Goal: Task Accomplishment & Management: Manage account settings

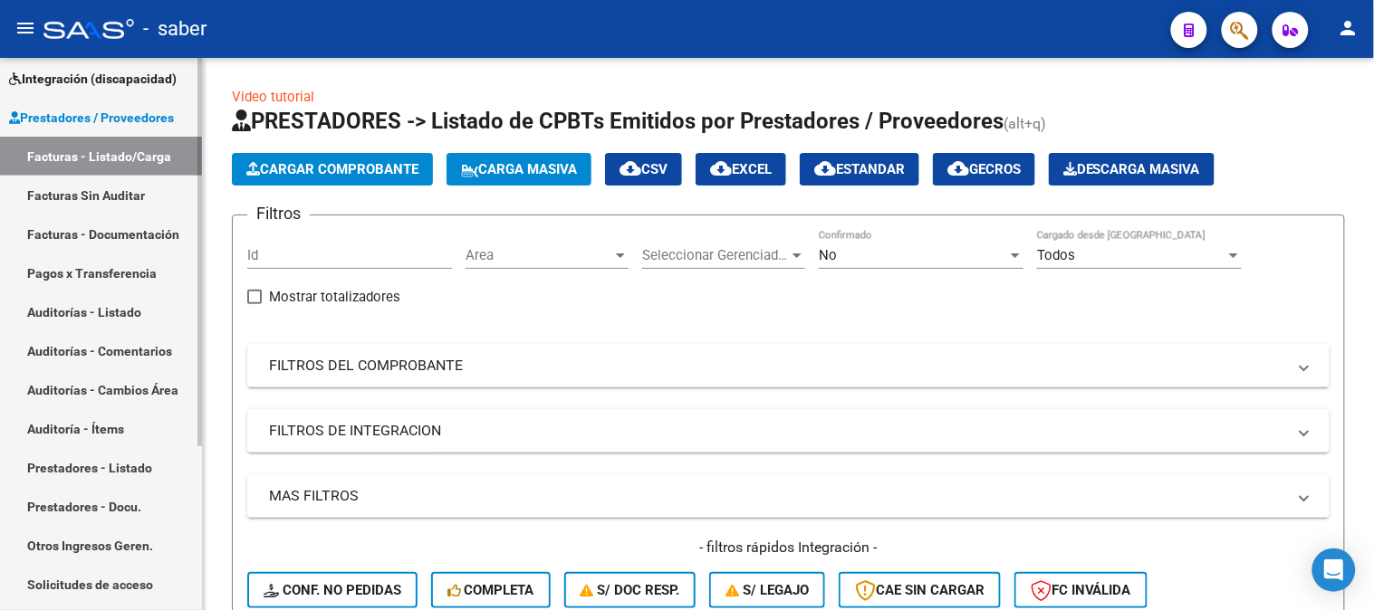
scroll to position [233, 0]
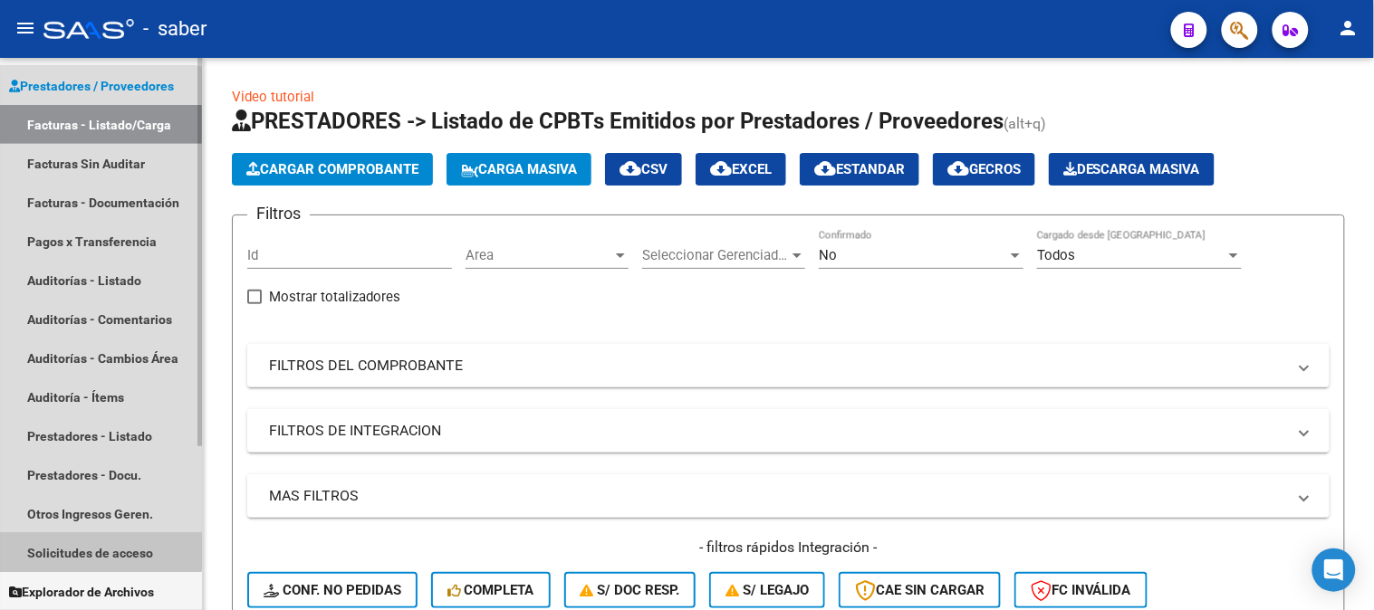
click at [93, 545] on link "Solicitudes de acceso" at bounding box center [101, 552] width 202 height 39
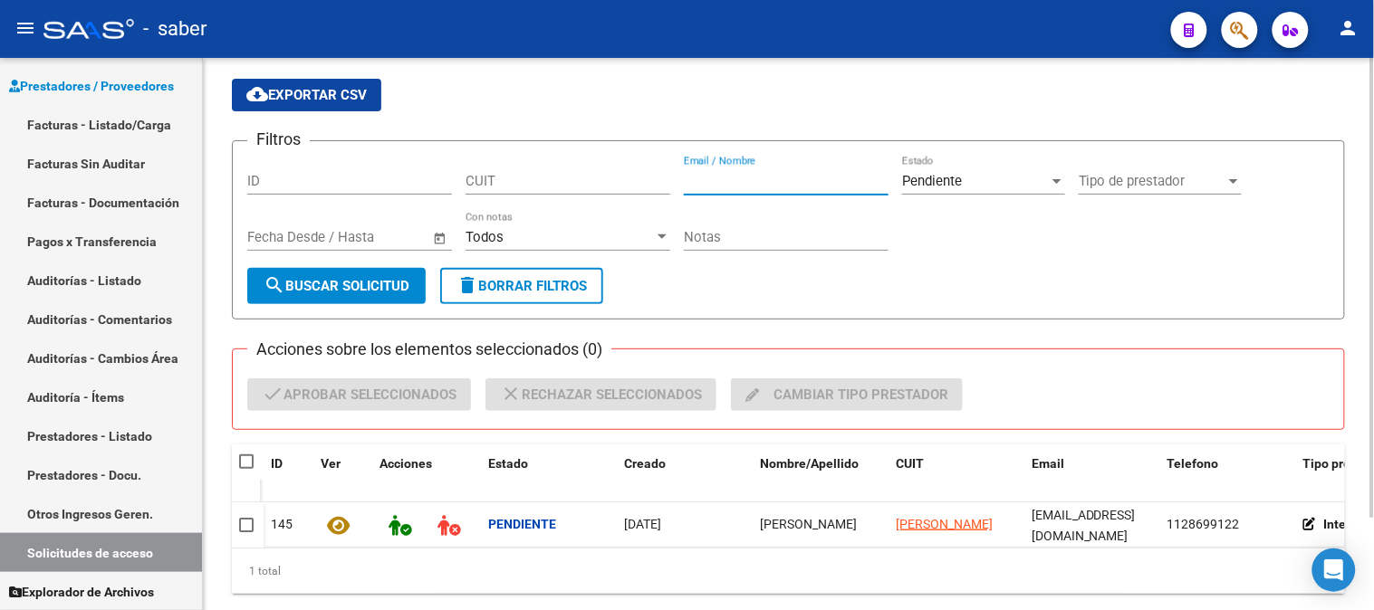
click at [798, 185] on input "Email / Nombre" at bounding box center [786, 181] width 205 height 16
type input "yanel"
click at [972, 194] on div "Pendiente Estado" at bounding box center [983, 175] width 163 height 39
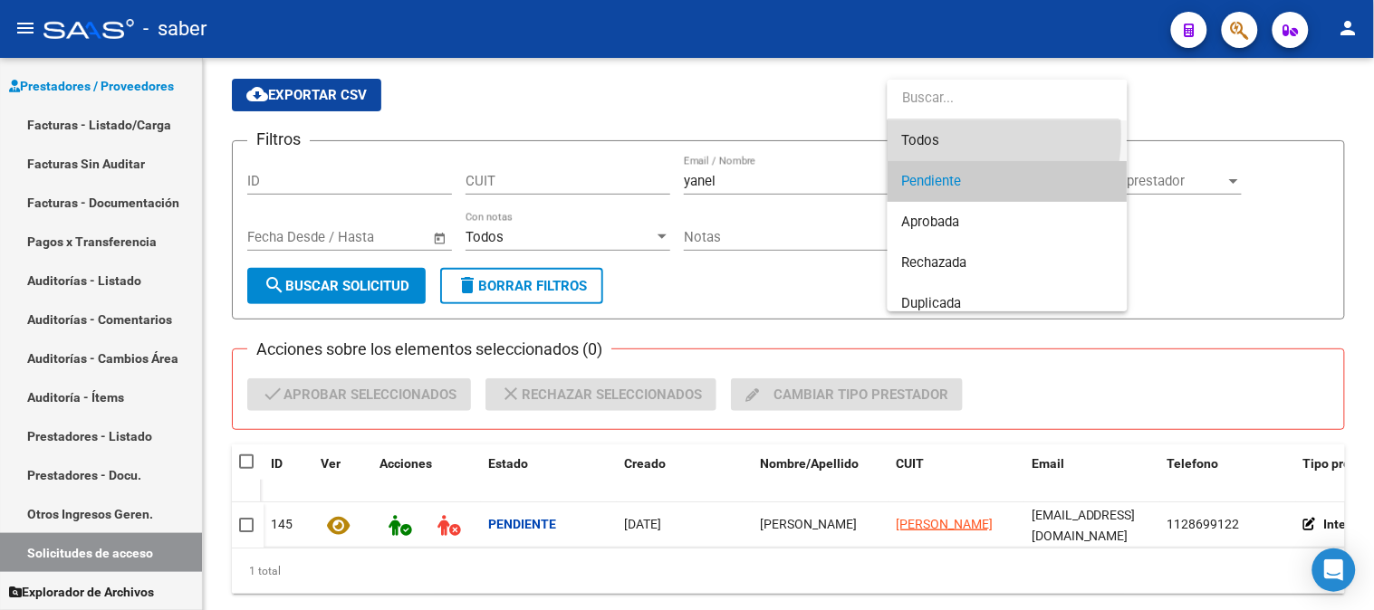
click at [931, 134] on span "Todos" at bounding box center [1007, 140] width 211 height 41
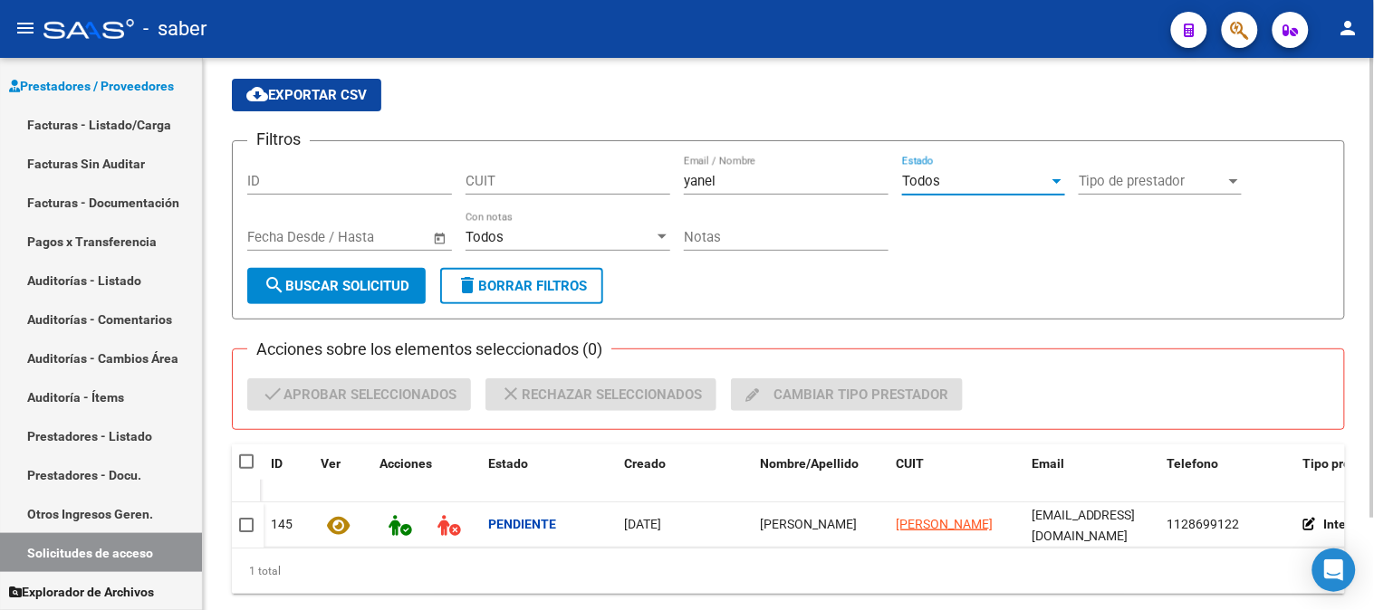
drag, startPoint x: 284, startPoint y: 273, endPoint x: 302, endPoint y: 281, distance: 19.9
click at [295, 279] on button "search Buscar solicitud" at bounding box center [336, 286] width 178 height 36
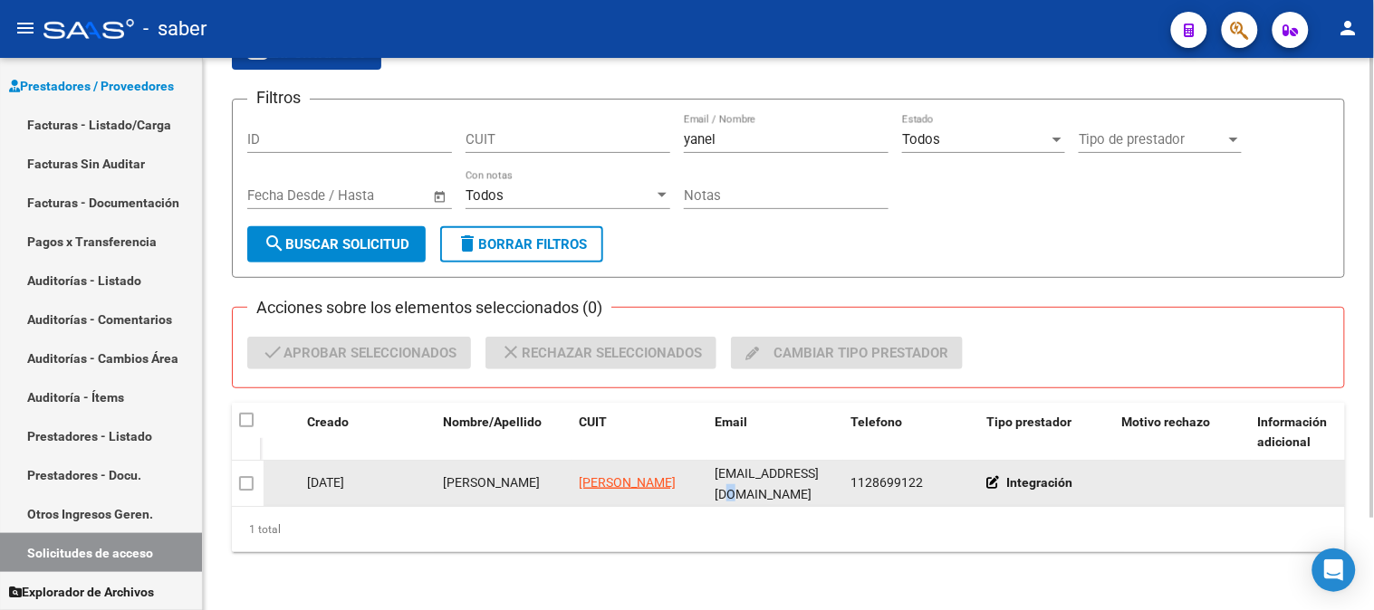
scroll to position [0, 10]
drag, startPoint x: 828, startPoint y: 466, endPoint x: 794, endPoint y: 476, distance: 34.9
click at [794, 476] on div "[EMAIL_ADDRESS][DOMAIN_NAME]" at bounding box center [774, 483] width 121 height 38
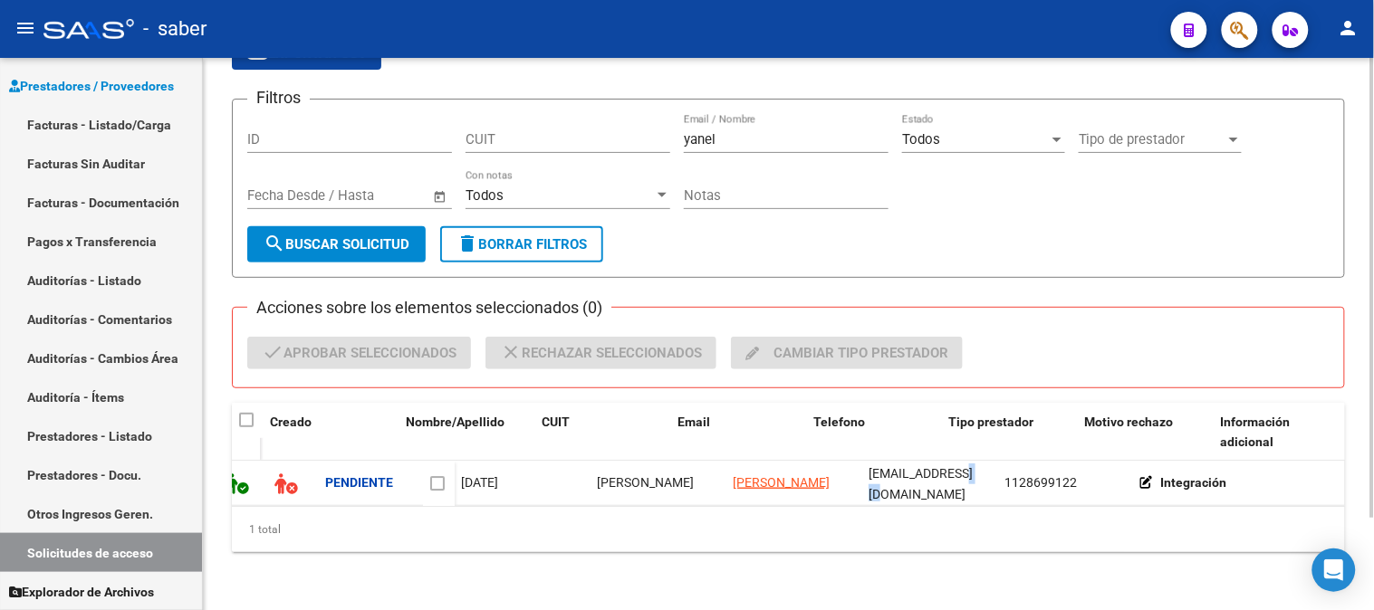
scroll to position [0, 0]
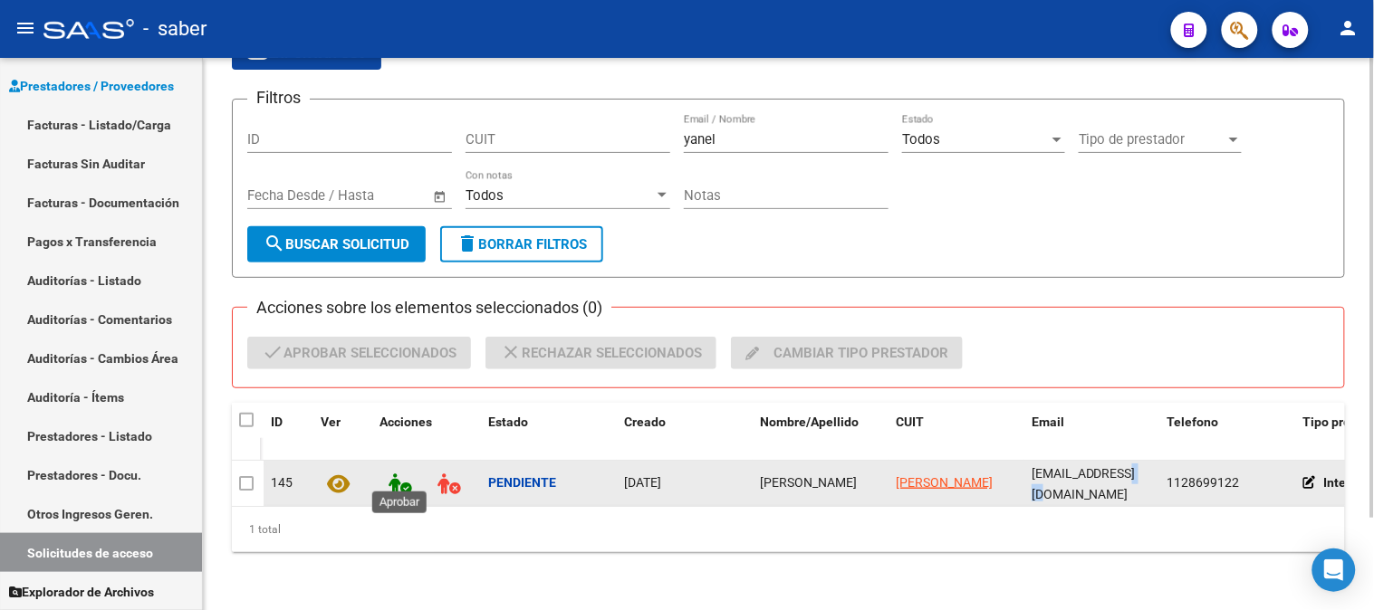
click at [405, 474] on icon at bounding box center [399, 484] width 23 height 21
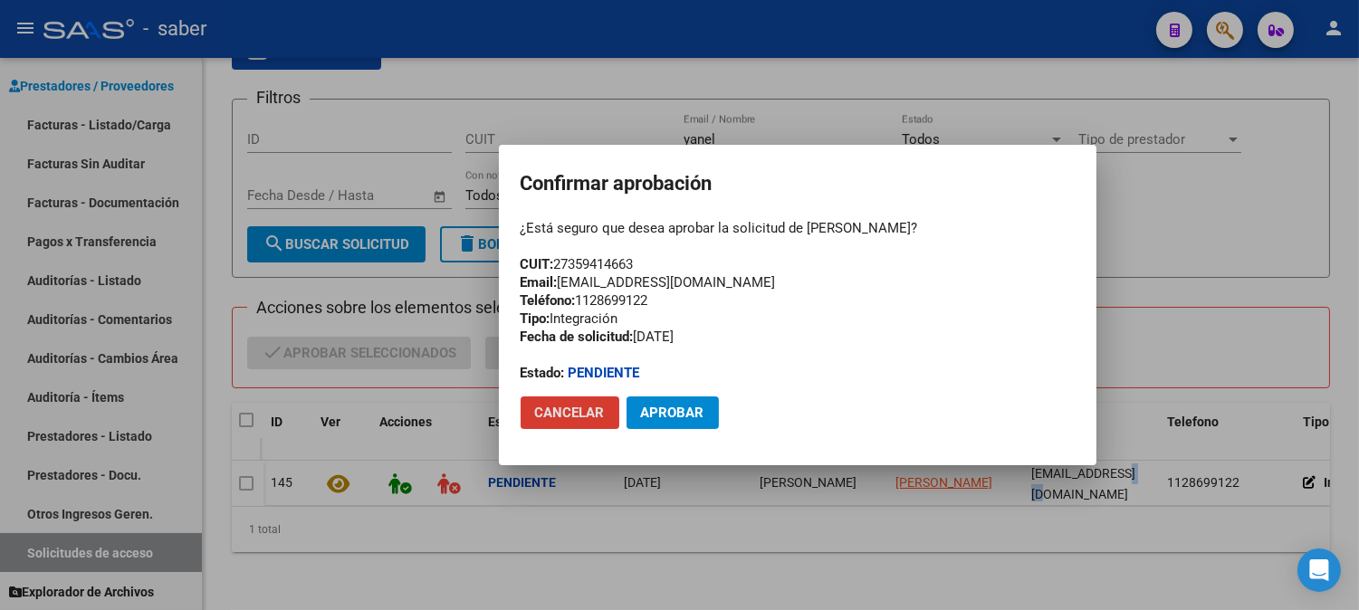
click at [693, 412] on span "Aprobar" at bounding box center [672, 413] width 63 height 16
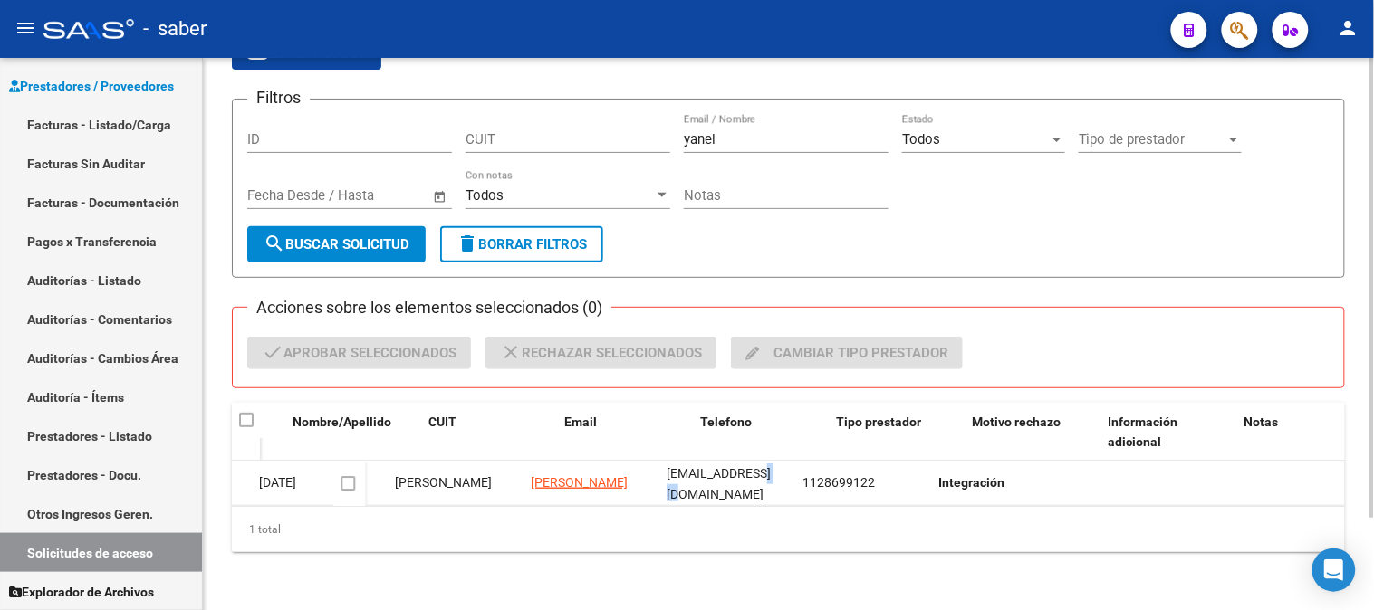
scroll to position [0, 466]
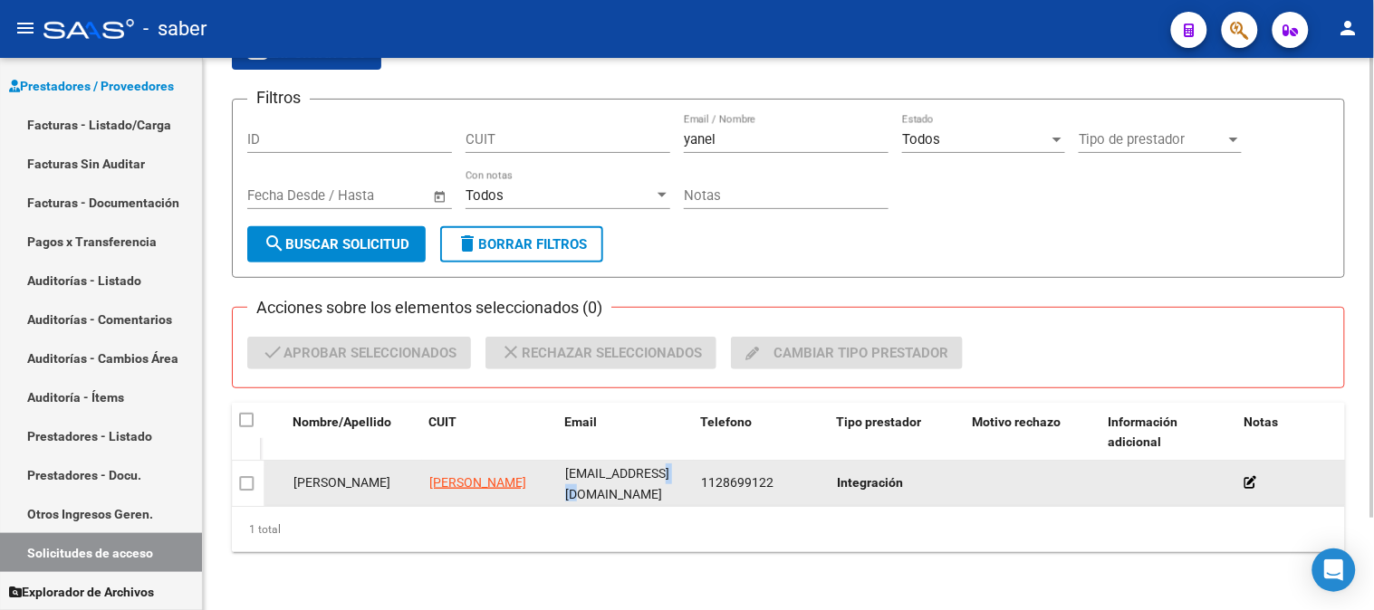
drag, startPoint x: 944, startPoint y: 478, endPoint x: 931, endPoint y: 478, distance: 13.6
click at [944, 477] on div "Integración" at bounding box center [897, 483] width 121 height 21
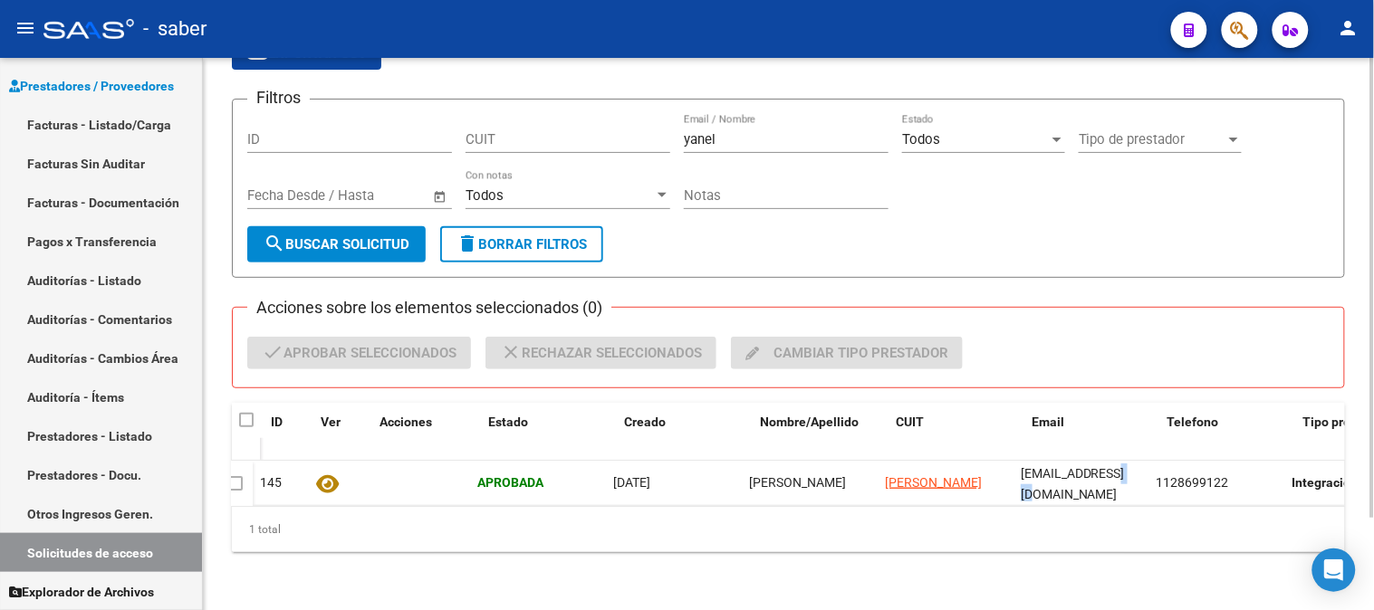
scroll to position [0, 0]
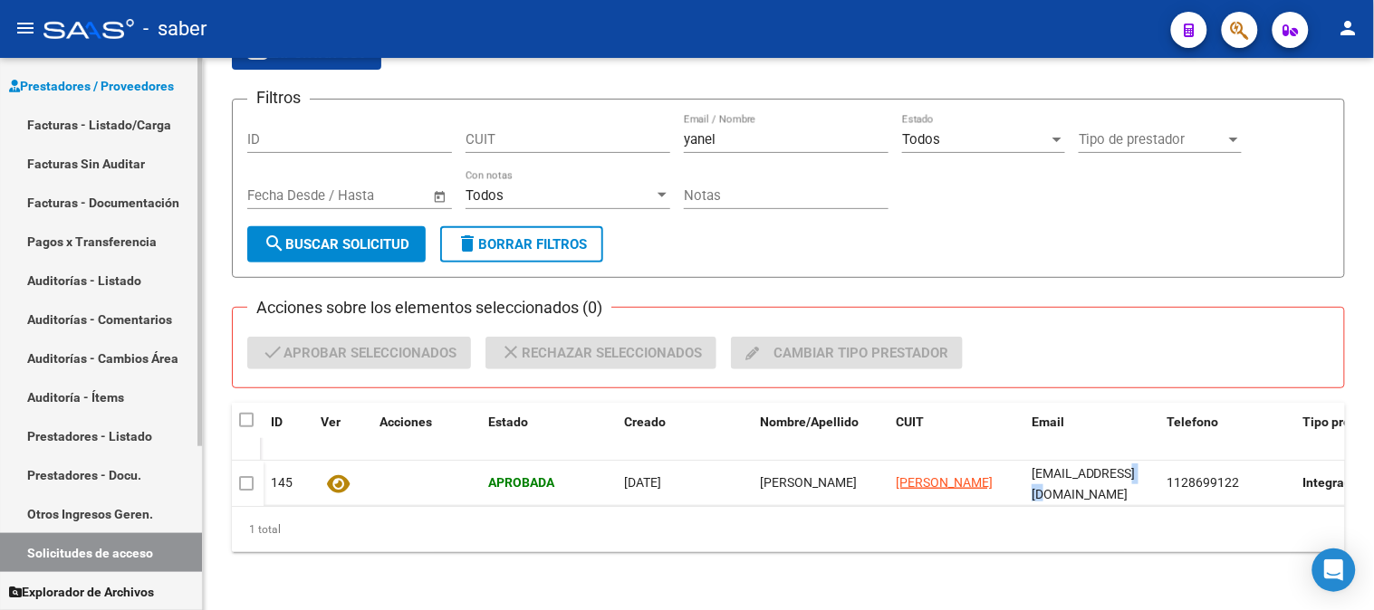
click at [92, 546] on link "Solicitudes de acceso" at bounding box center [101, 552] width 202 height 39
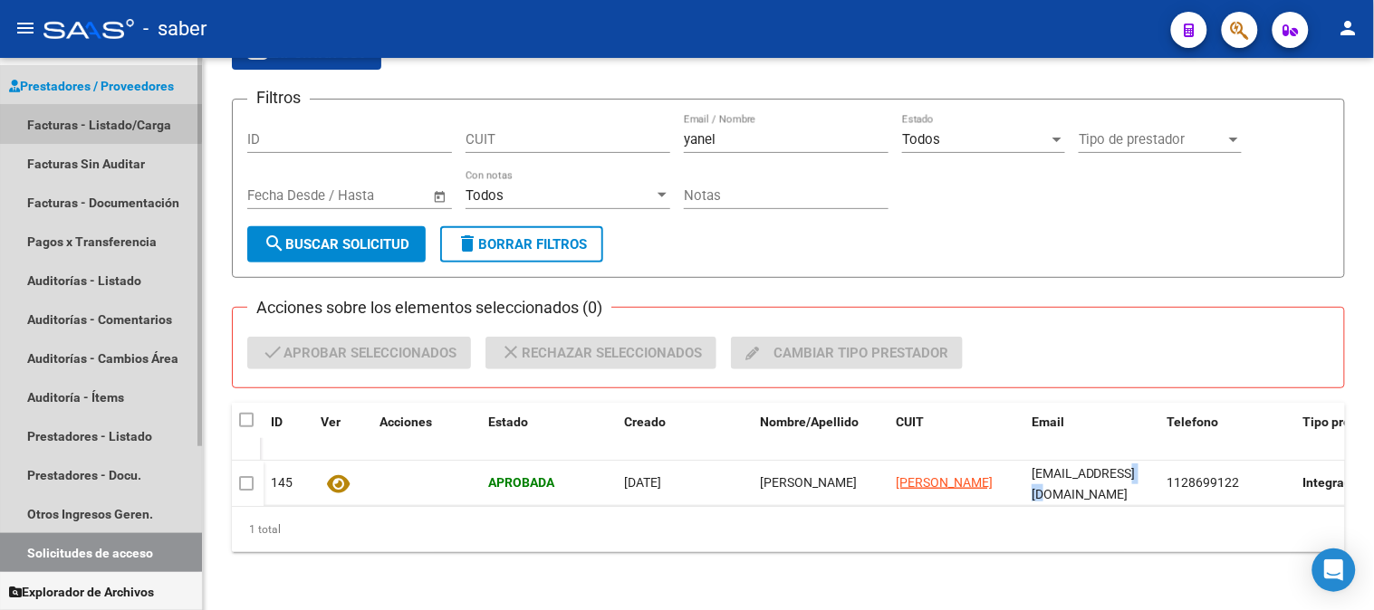
click at [101, 115] on link "Facturas - Listado/Carga" at bounding box center [101, 124] width 202 height 39
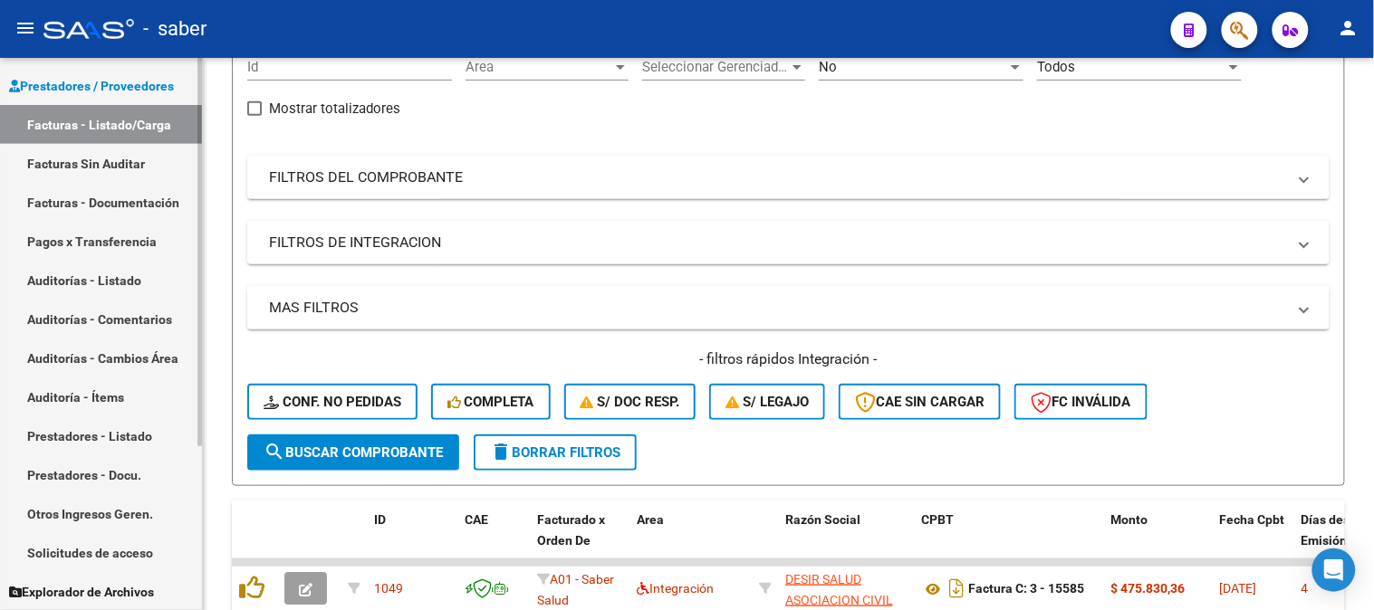
scroll to position [302, 0]
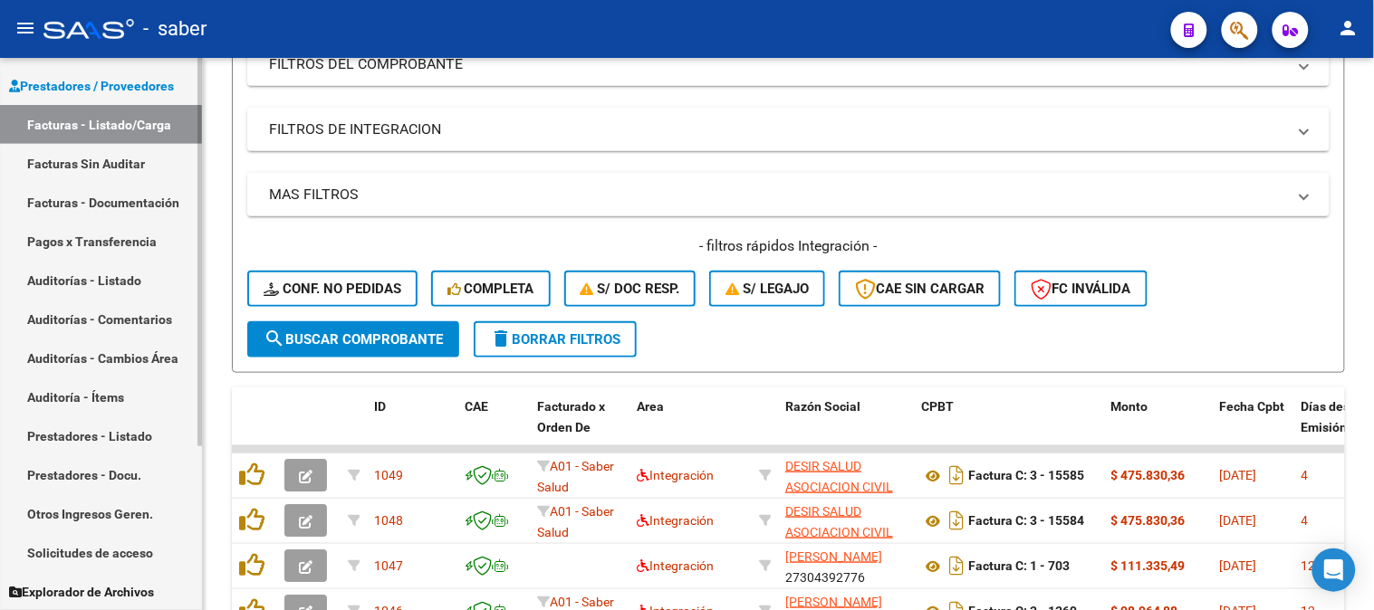
click at [84, 550] on link "Solicitudes de acceso" at bounding box center [101, 552] width 202 height 39
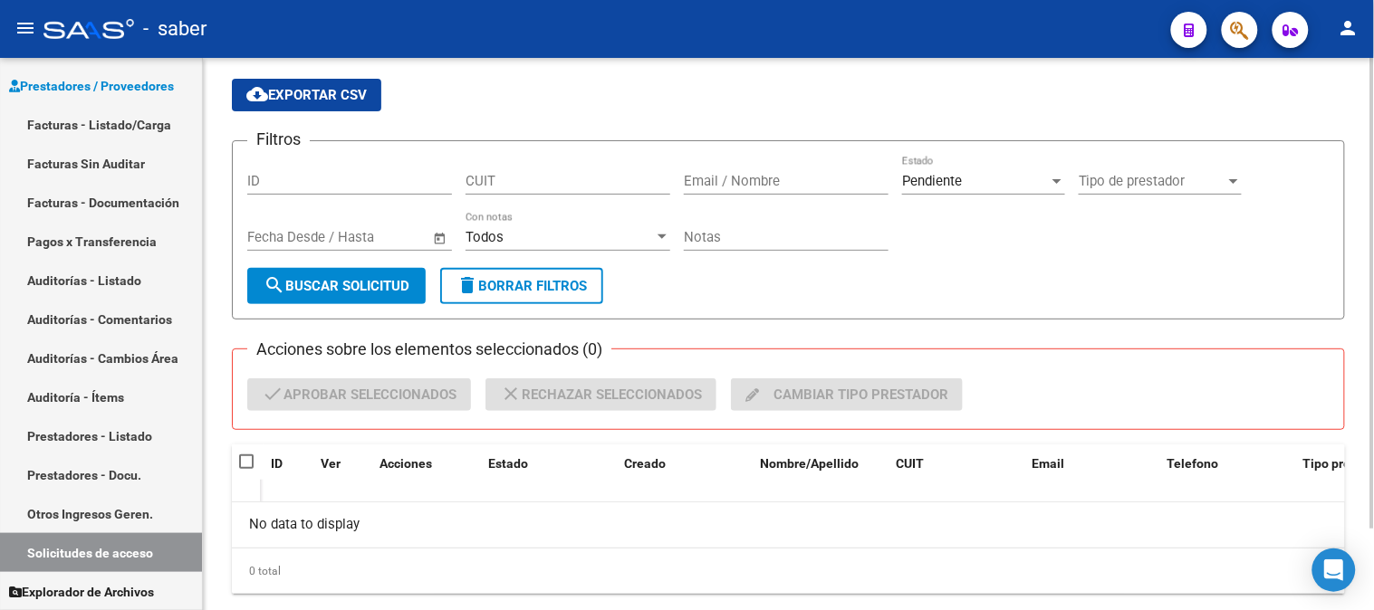
scroll to position [95, 0]
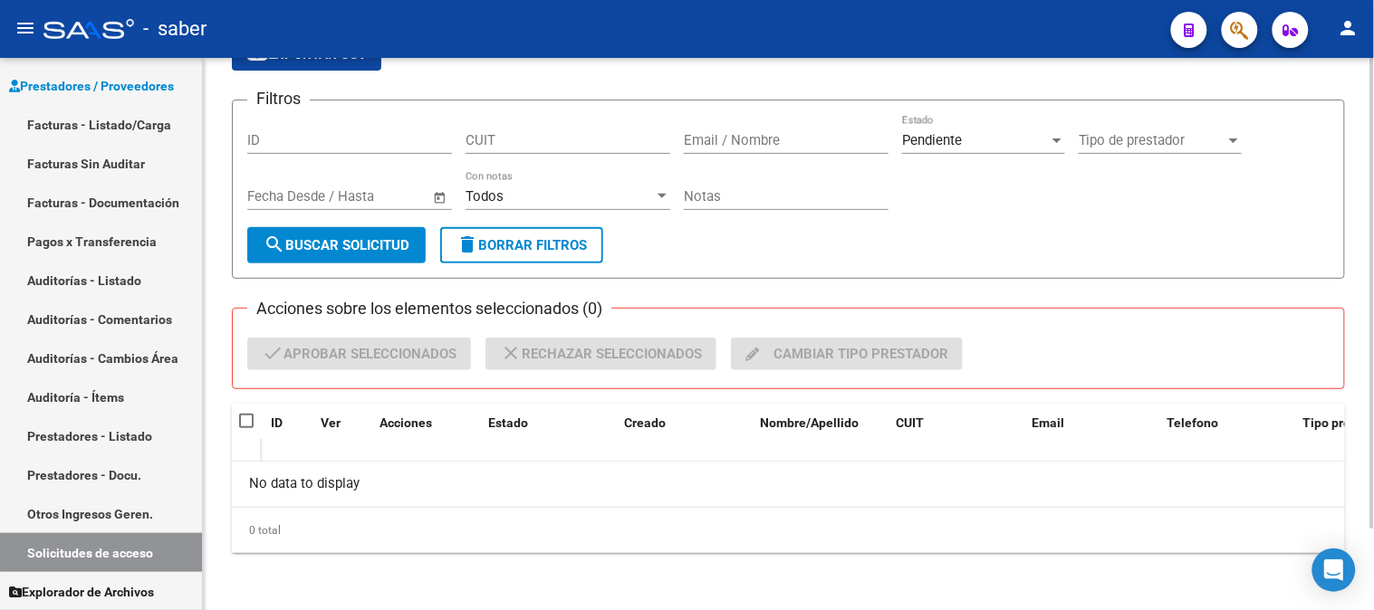
click at [742, 149] on div "Email / Nombre" at bounding box center [786, 134] width 205 height 39
type input "[PERSON_NAME]"
click at [773, 140] on input "[PERSON_NAME]" at bounding box center [786, 140] width 205 height 16
type input "[PERSON_NAME]"
click at [374, 239] on span "search Buscar solicitud" at bounding box center [336, 245] width 146 height 16
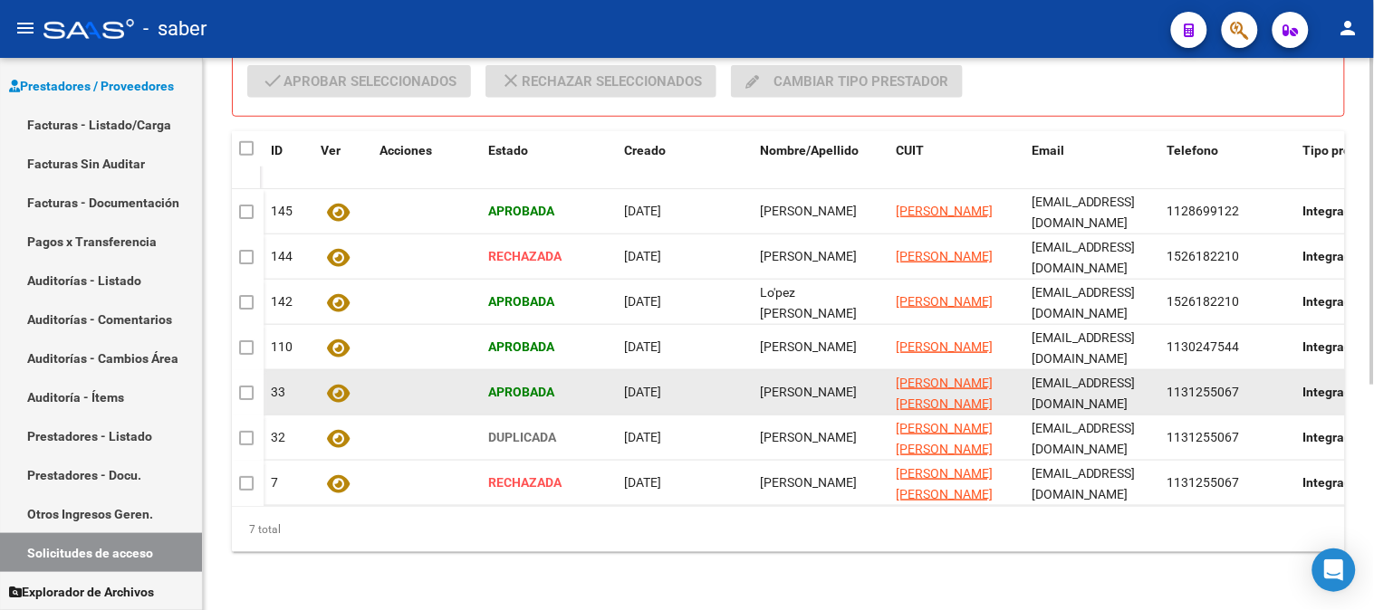
scroll to position [381, 0]
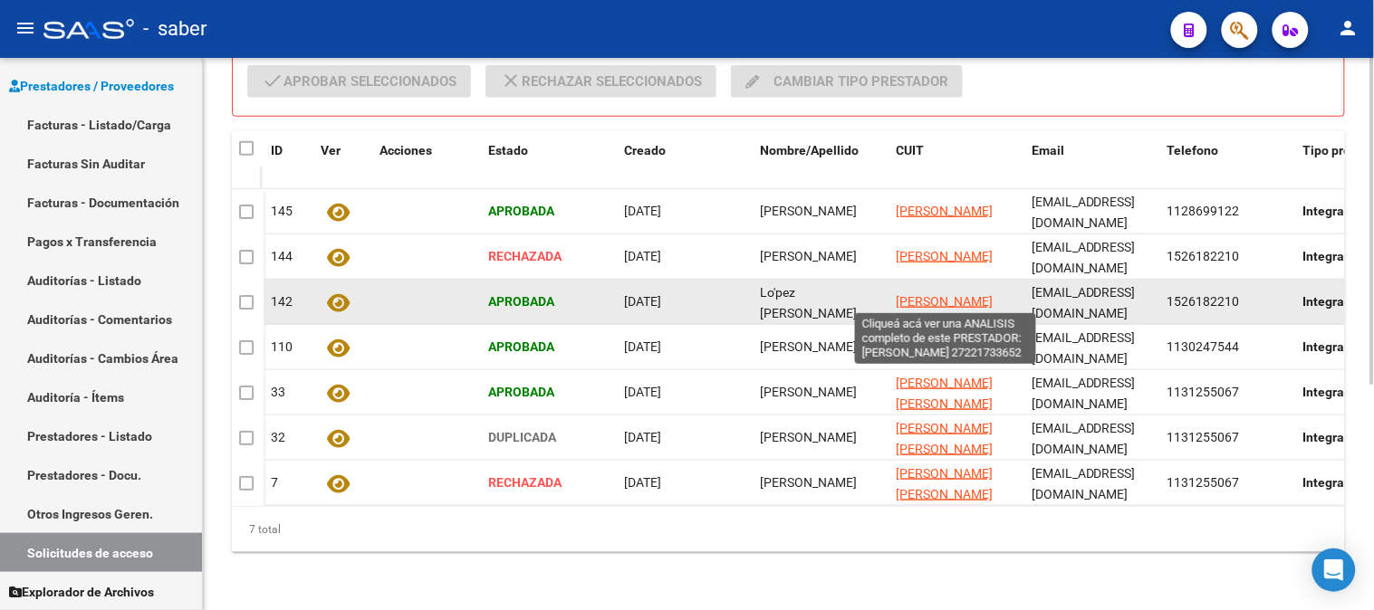
click at [925, 294] on span "[PERSON_NAME]" at bounding box center [943, 301] width 97 height 14
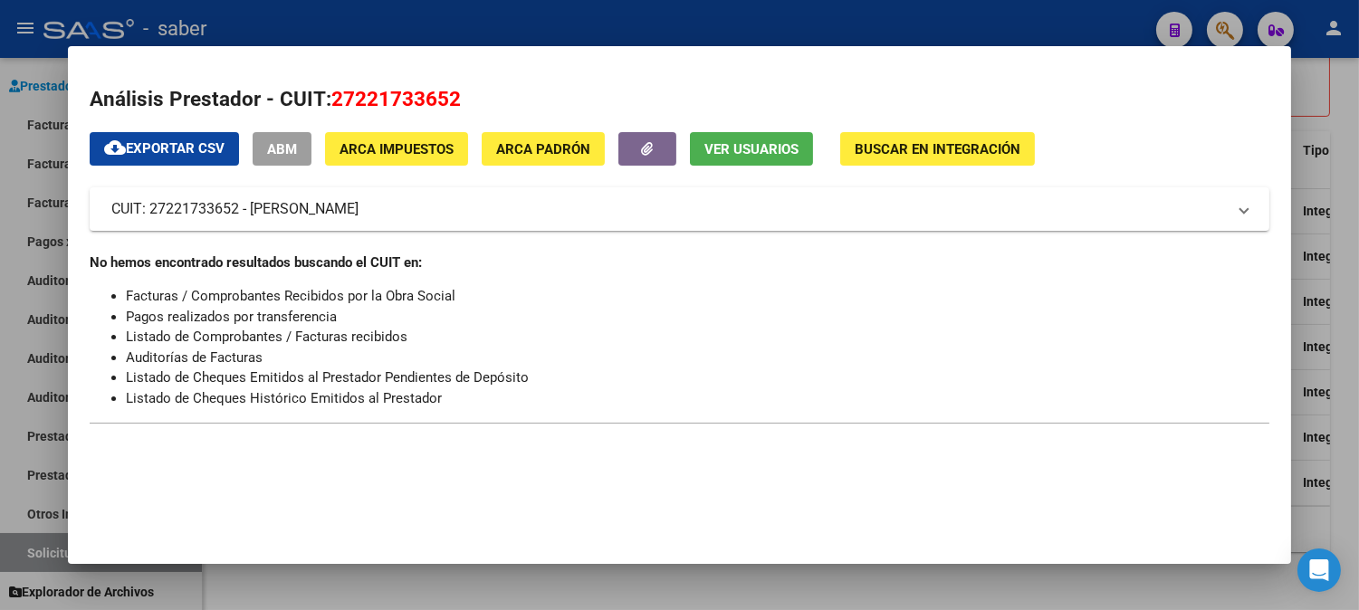
click at [1332, 221] on div at bounding box center [679, 305] width 1359 height 610
